Goal: Transaction & Acquisition: Download file/media

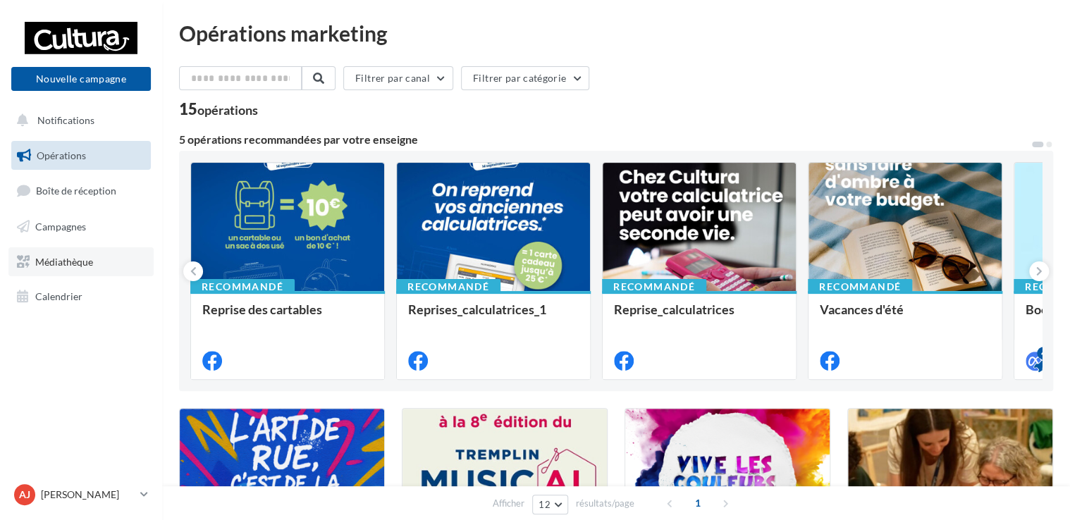
click at [46, 267] on span "Médiathèque" at bounding box center [64, 261] width 58 height 12
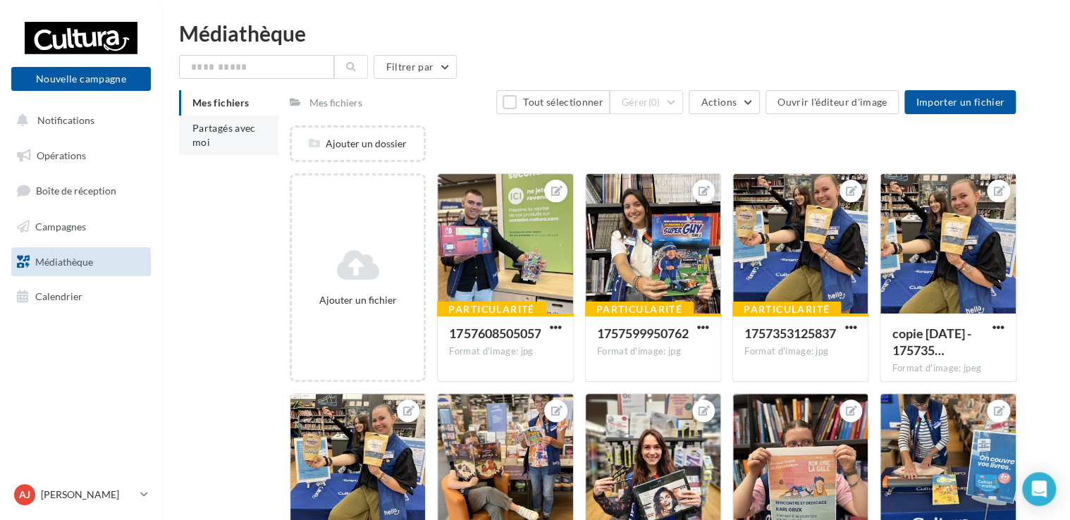
click at [212, 140] on li "Partagés avec moi" at bounding box center [228, 135] width 99 height 39
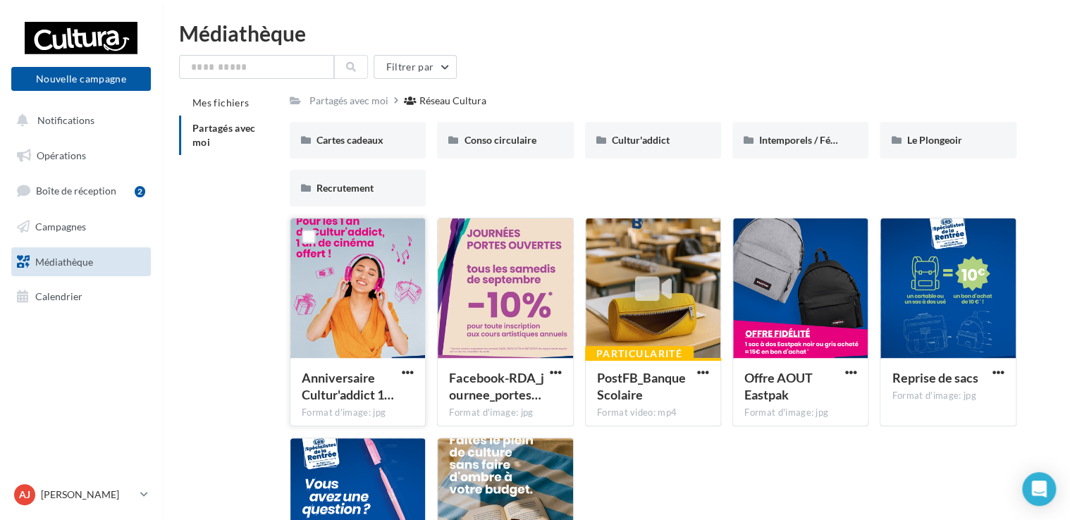
click at [348, 278] on div at bounding box center [357, 288] width 135 height 141
click at [403, 371] on span "button" at bounding box center [408, 372] width 12 height 12
click at [359, 406] on button "Télécharger" at bounding box center [346, 400] width 141 height 37
click at [582, 38] on div "Médiathèque" at bounding box center [616, 33] width 874 height 21
